Goal: Navigation & Orientation: Find specific page/section

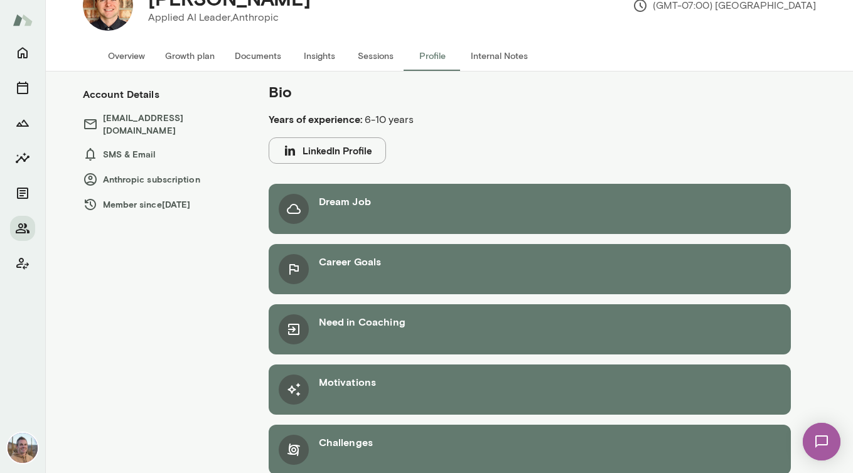
scroll to position [67, 0]
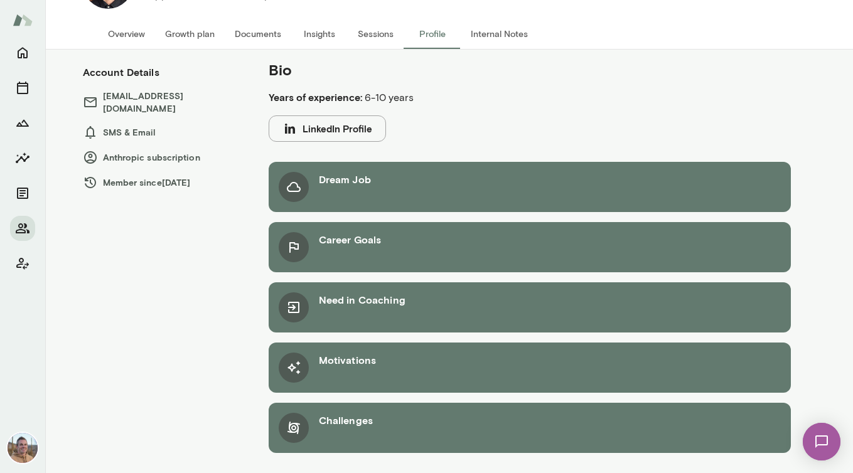
click at [326, 138] on button "LinkedIn Profile" at bounding box center [327, 128] width 117 height 26
click at [520, 25] on button "Internal Notes" at bounding box center [499, 34] width 77 height 30
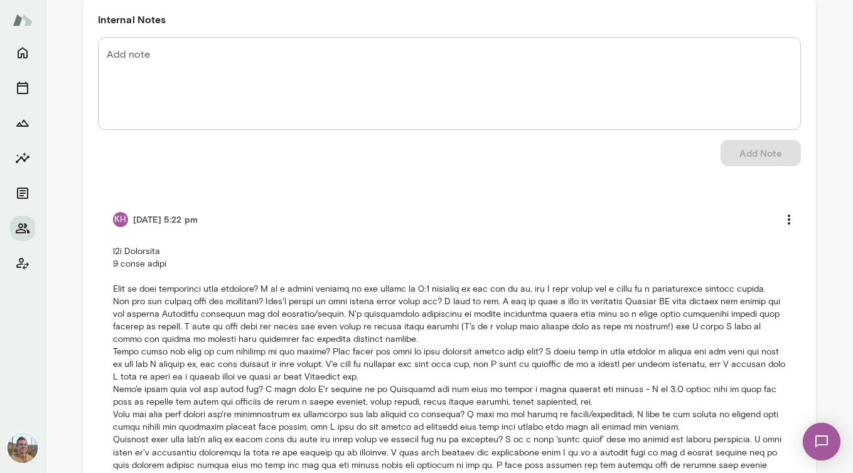
scroll to position [213, 0]
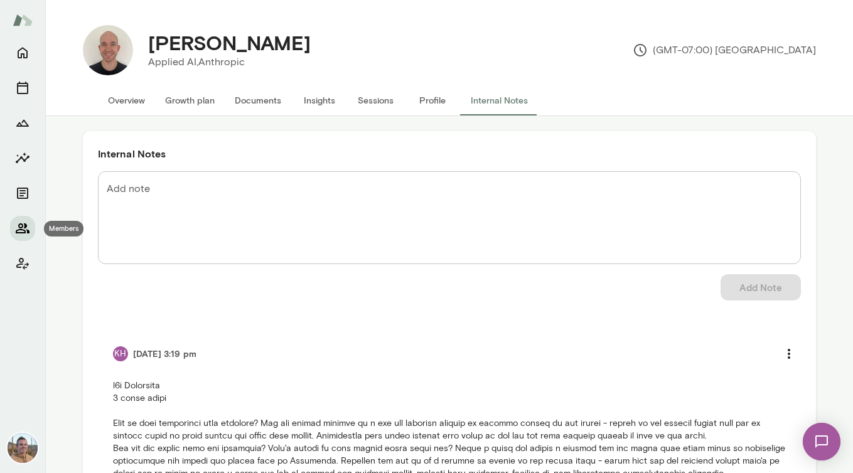
click at [15, 229] on icon "Members" at bounding box center [22, 228] width 15 height 15
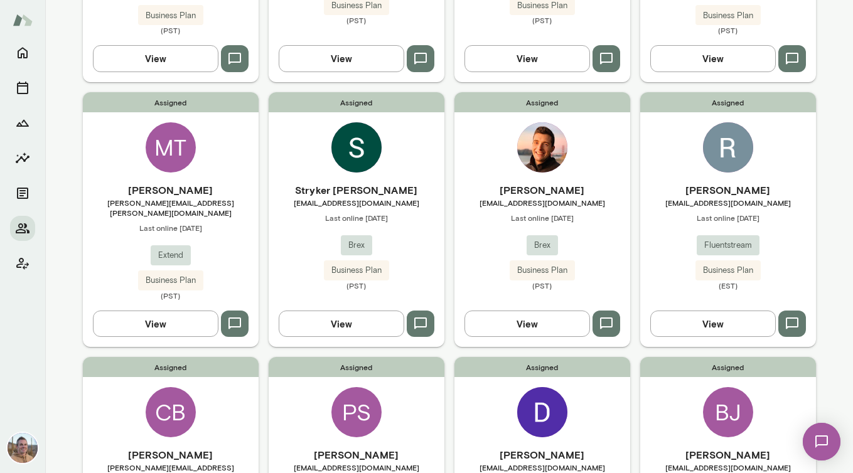
scroll to position [314, 0]
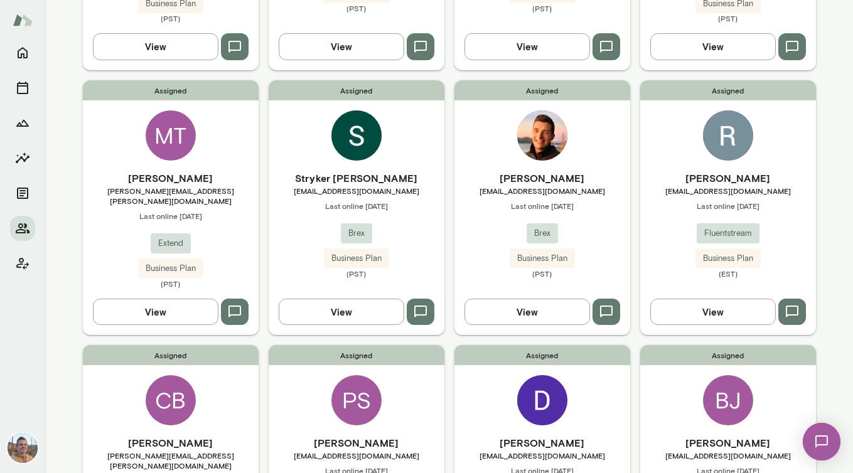
click at [499, 171] on h6 "Jonas Gebhardt" at bounding box center [542, 178] width 176 height 15
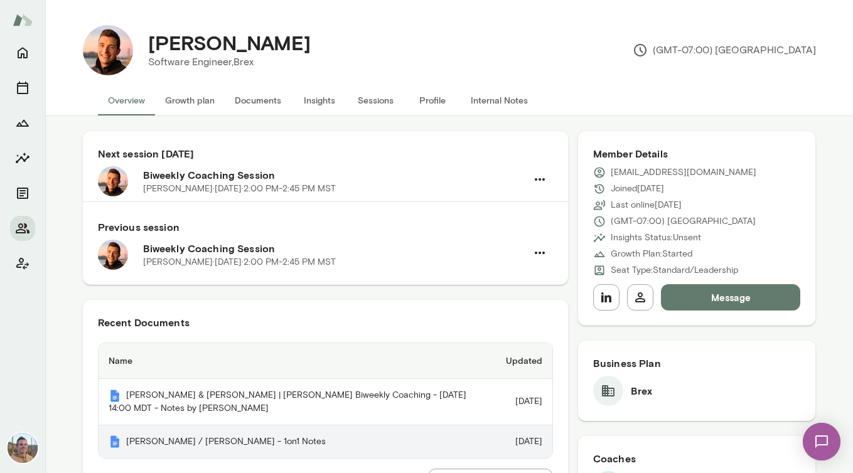
click at [252, 445] on th "Jonas / Adam - 1on1 Notes" at bounding box center [297, 441] width 397 height 33
